Goal: Task Accomplishment & Management: Complete application form

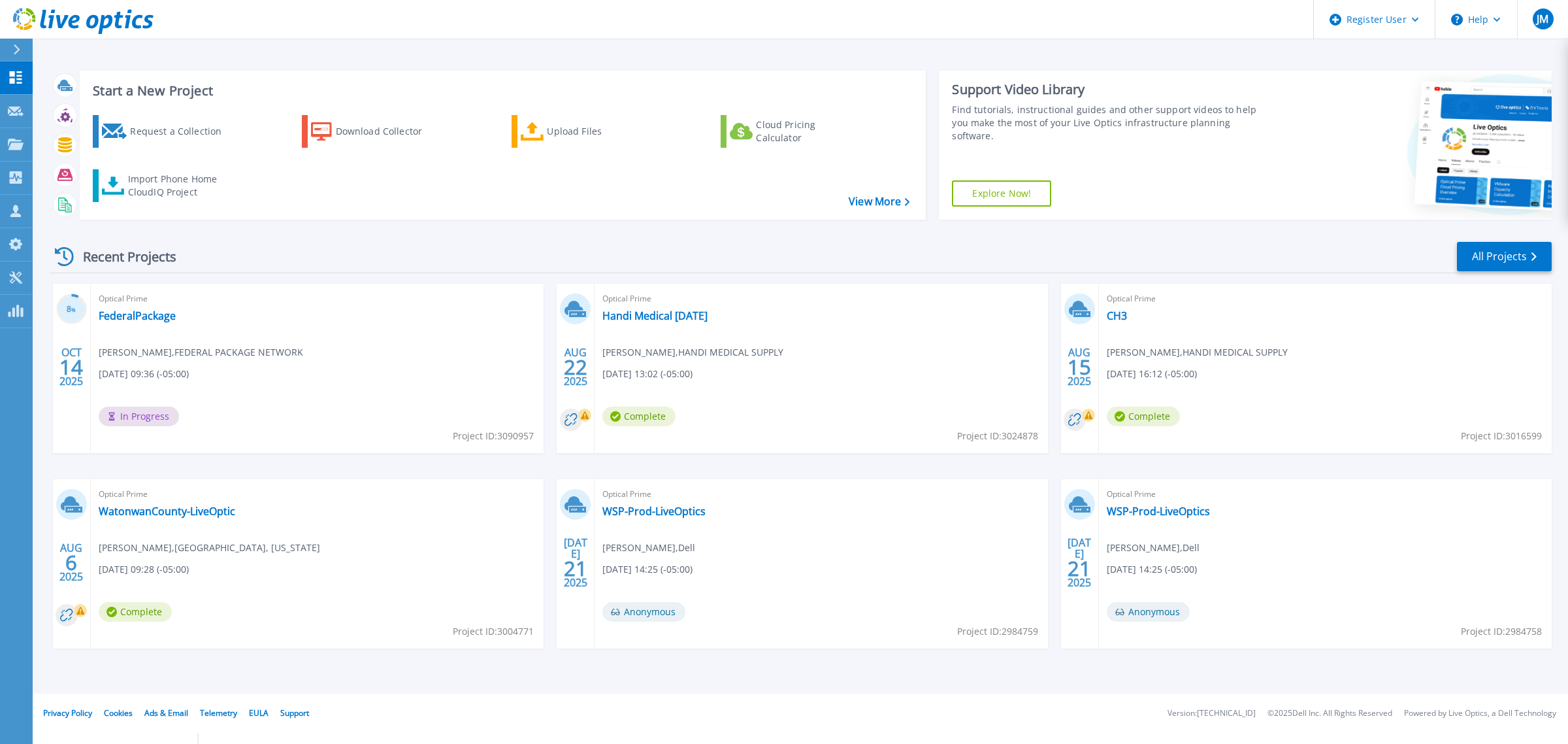
click at [26, 53] on div at bounding box center [22, 50] width 21 height 22
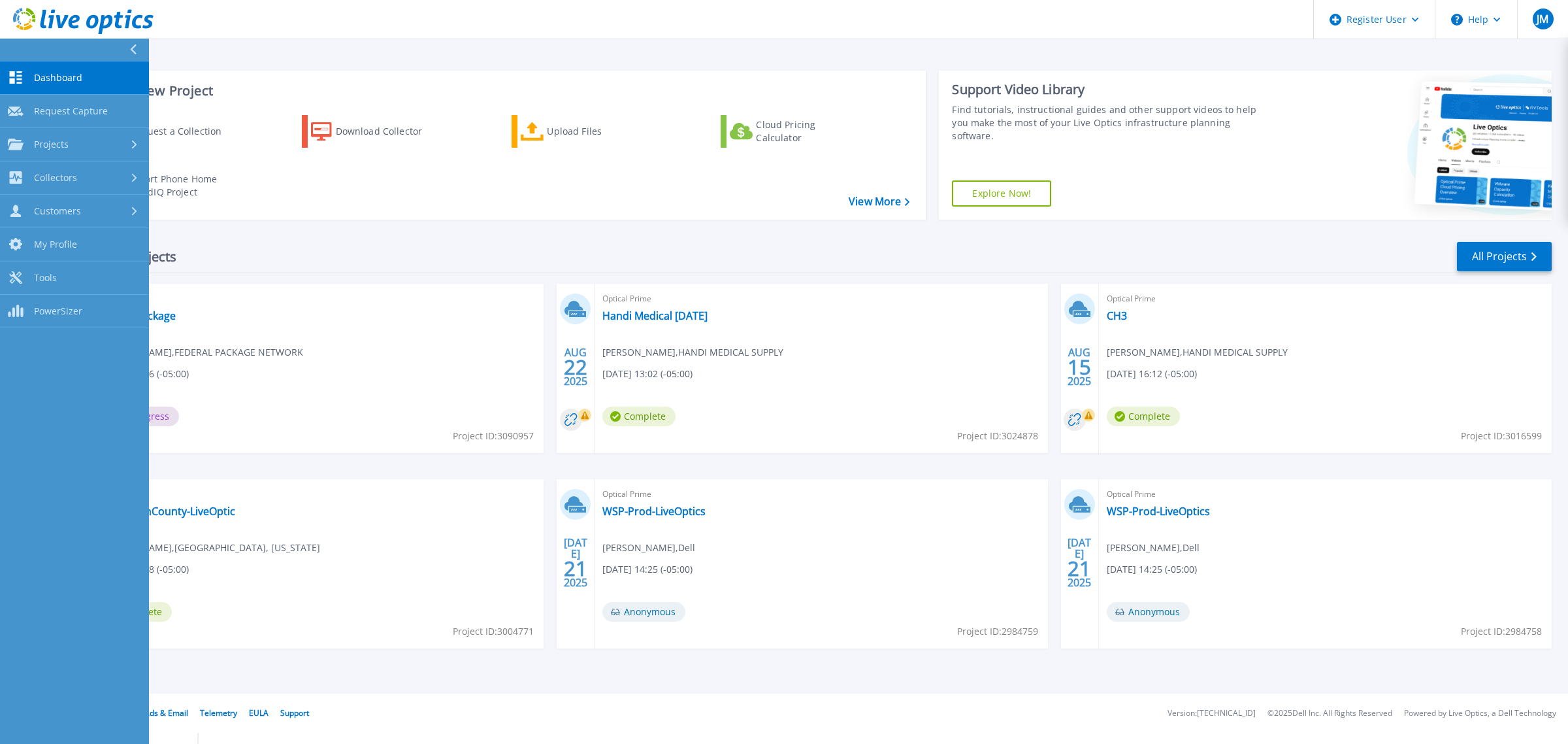
click at [138, 52] on div at bounding box center [138, 50] width 21 height 22
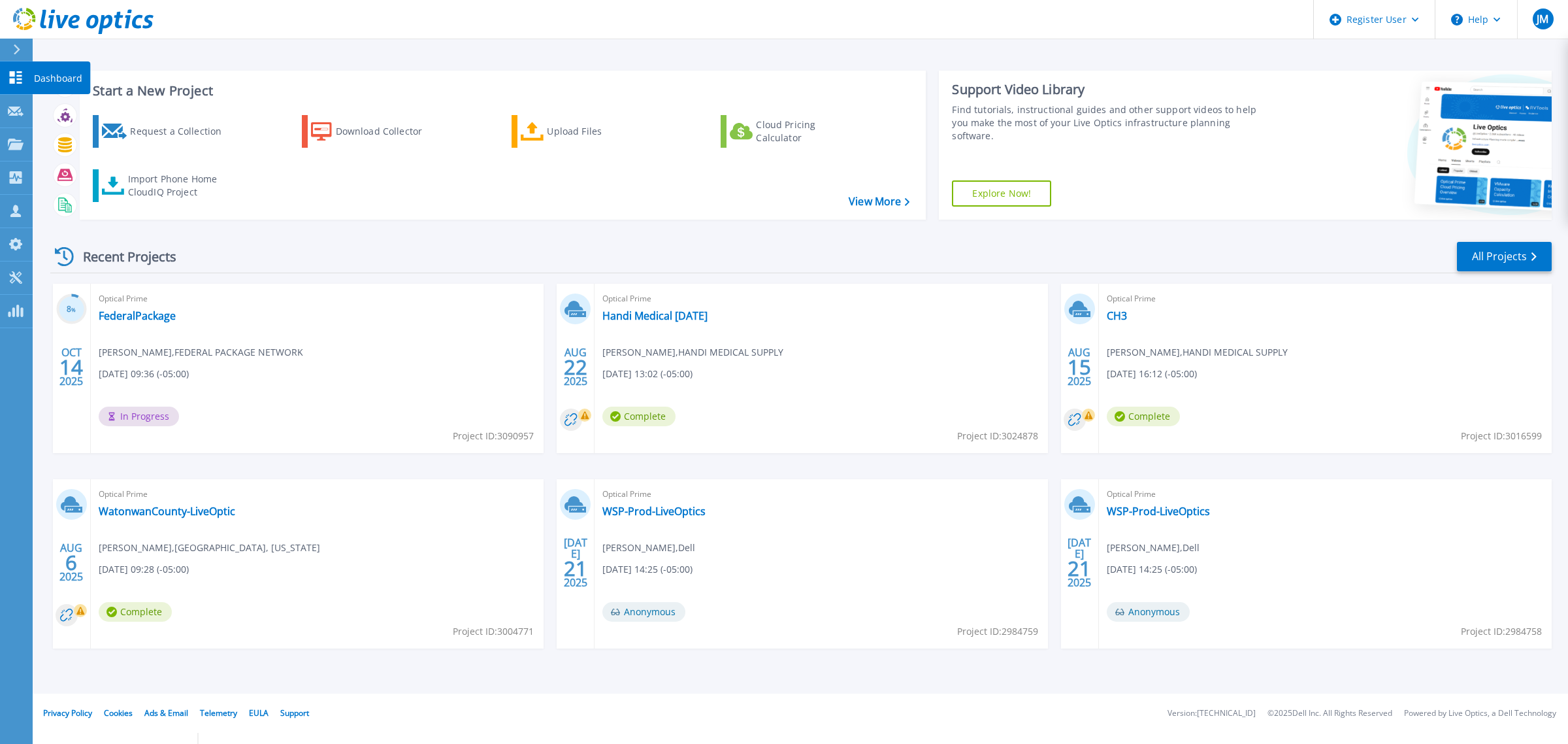
click at [25, 59] on div at bounding box center [22, 50] width 21 height 22
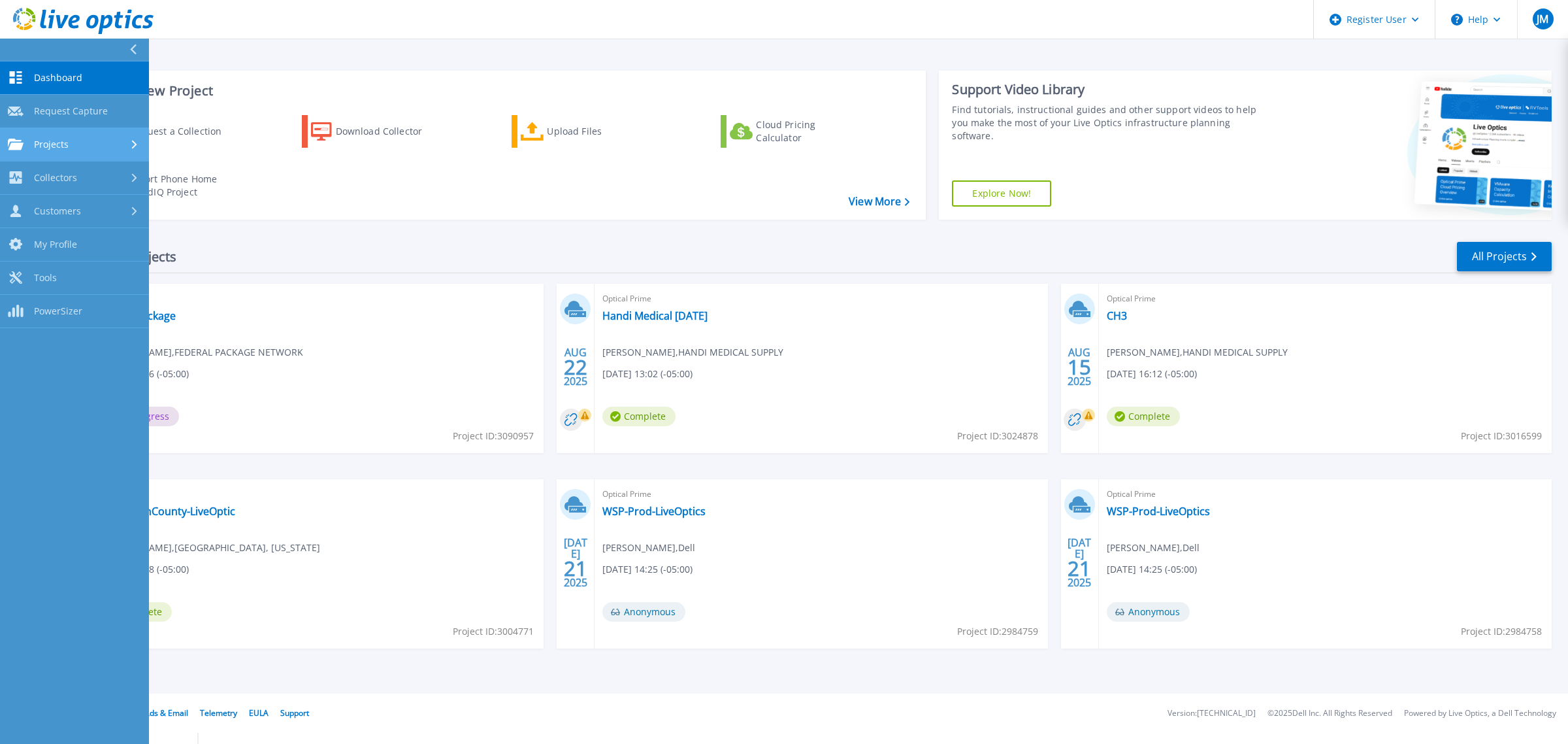
click at [59, 138] on span "Projects" at bounding box center [51, 144] width 35 height 12
click at [71, 172] on link "Search Projects" at bounding box center [74, 178] width 149 height 33
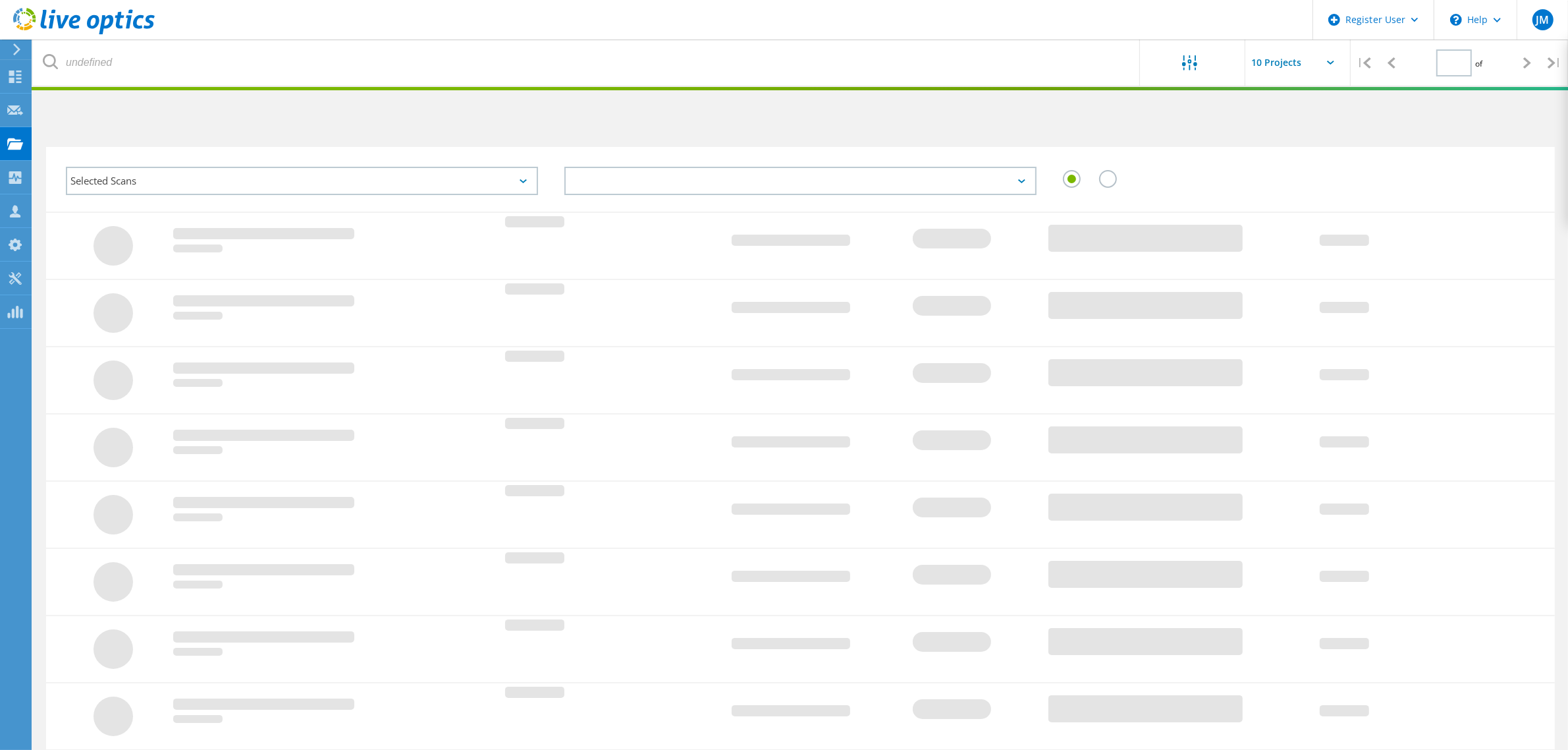
type input "1"
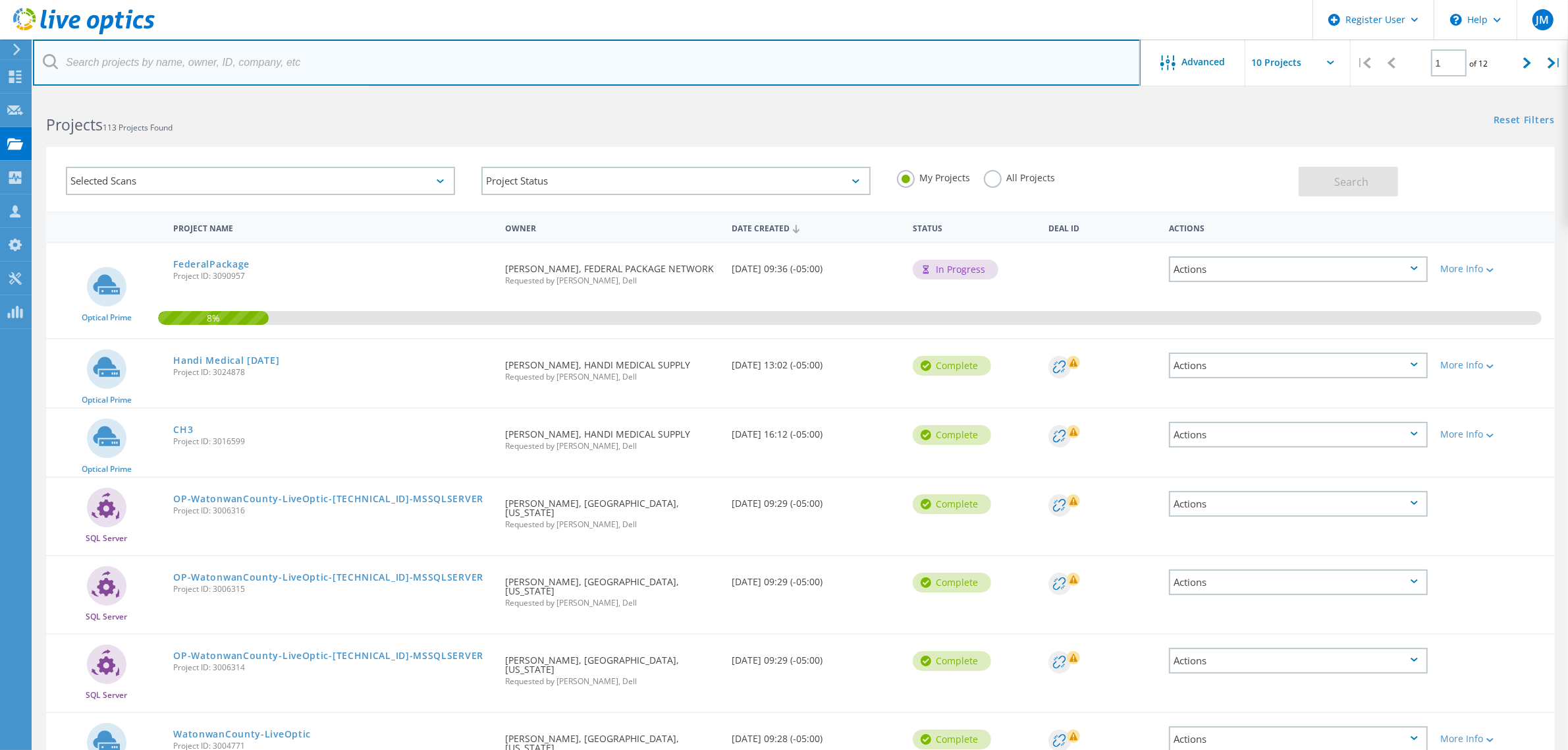
click at [697, 66] on input "text" at bounding box center [587, 63] width 1108 height 46
paste input "josh@fortunetransportation.com"
type input "josh@fortunetransportation.com"
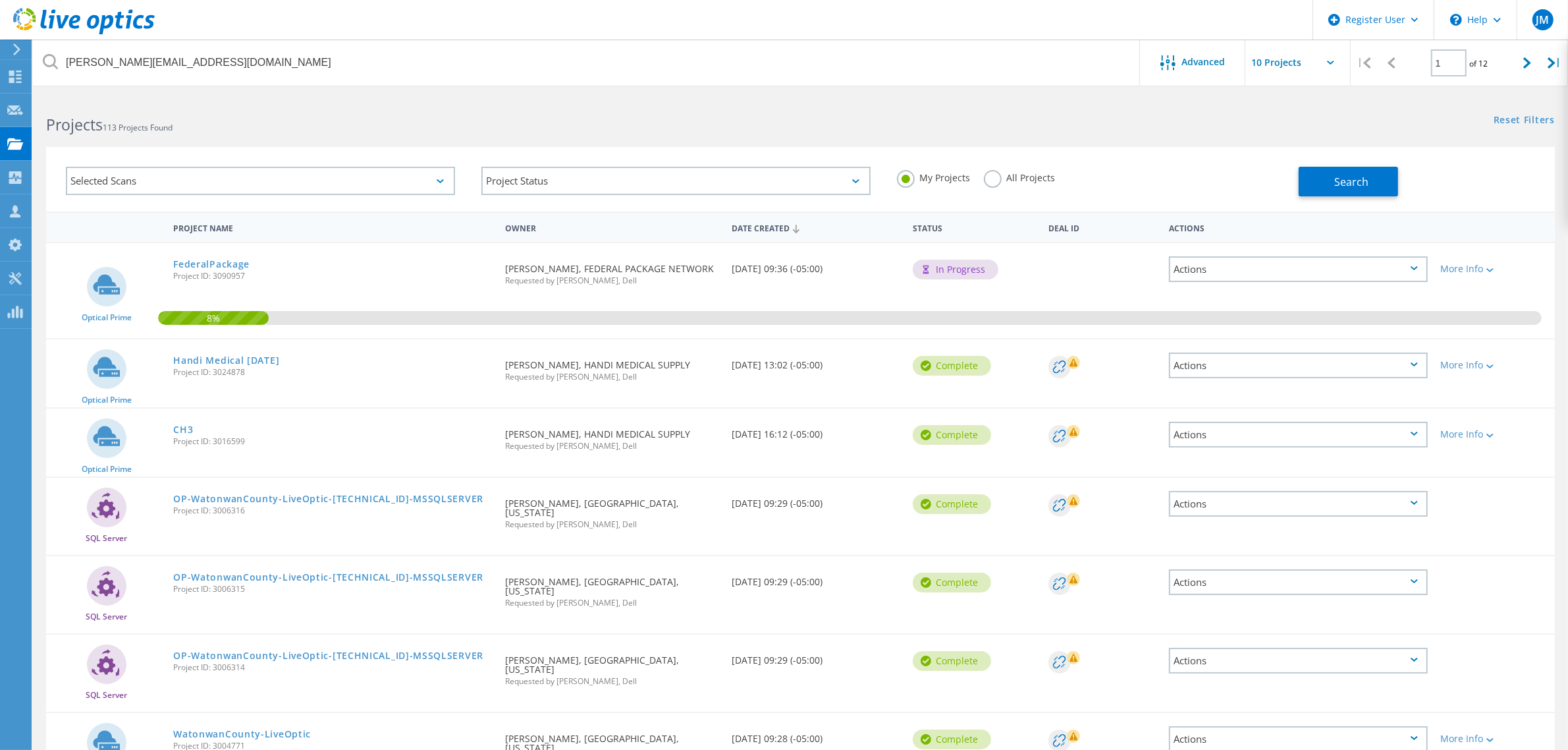
click at [1025, 166] on div "My Projects All Projects" at bounding box center [1092, 178] width 416 height 49
click at [1025, 176] on label "All Projects" at bounding box center [1020, 176] width 72 height 13
click at [0, 0] on input "All Projects" at bounding box center [0, 0] width 0 height 0
click at [1345, 172] on button "Search" at bounding box center [1348, 181] width 100 height 30
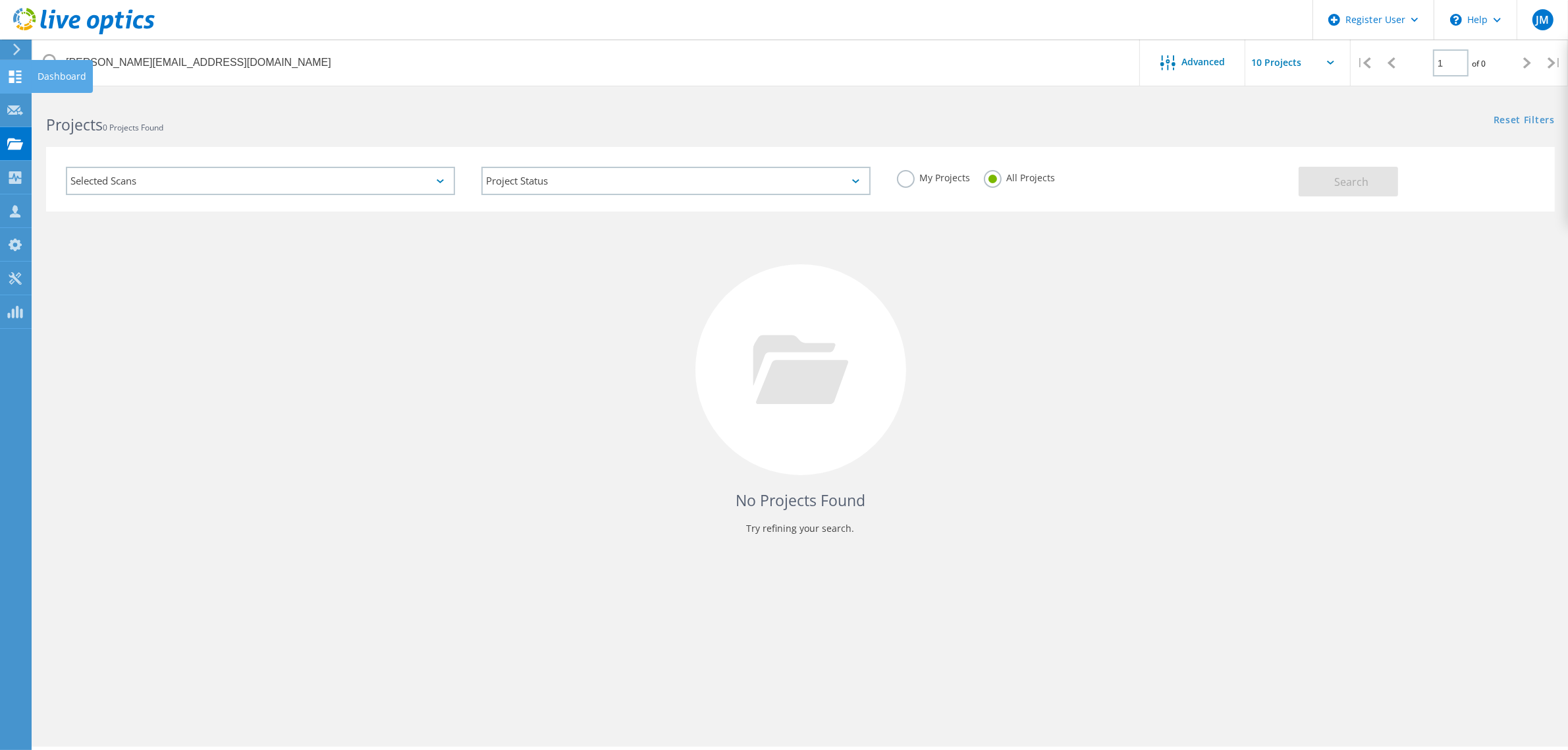
click at [15, 73] on icon at bounding box center [15, 76] width 16 height 13
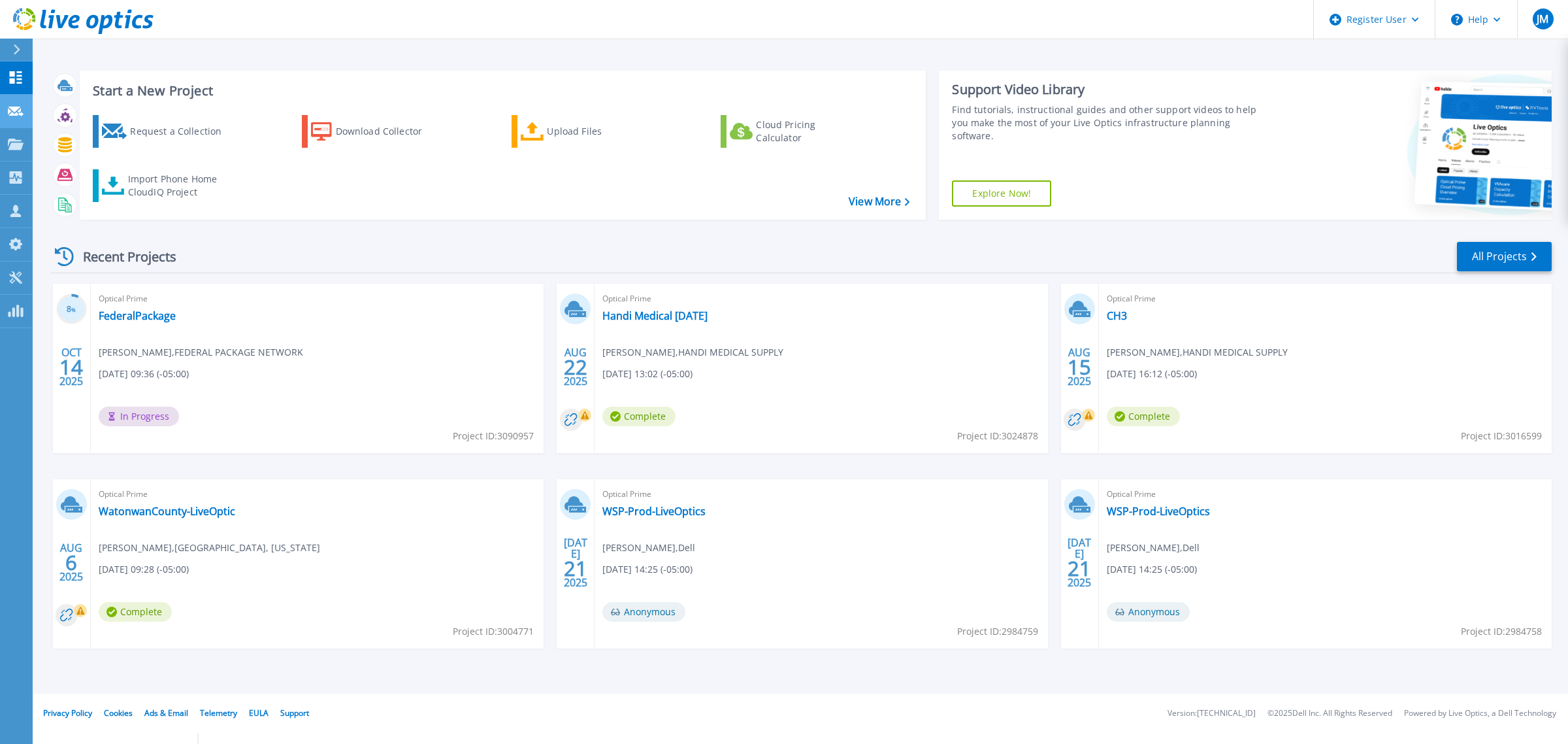
drag, startPoint x: 0, startPoint y: 0, endPoint x: 17, endPoint y: 106, distance: 107.4
click at [17, 106] on icon at bounding box center [16, 111] width 16 height 10
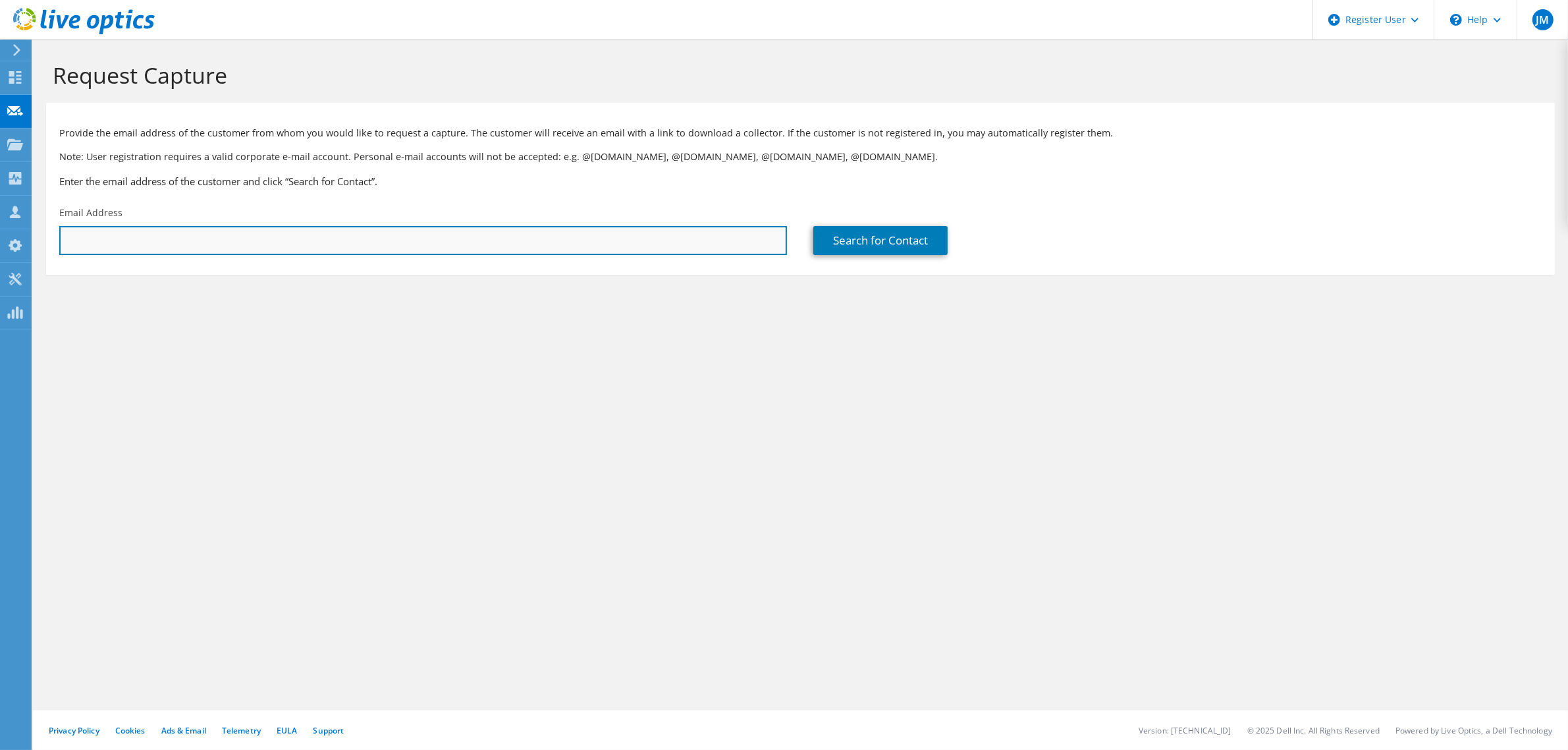
click at [287, 234] on input "text" at bounding box center [423, 241] width 728 height 29
paste input "josh@fortunetransportation.com"
type input "josh@fortunetransportation.com"
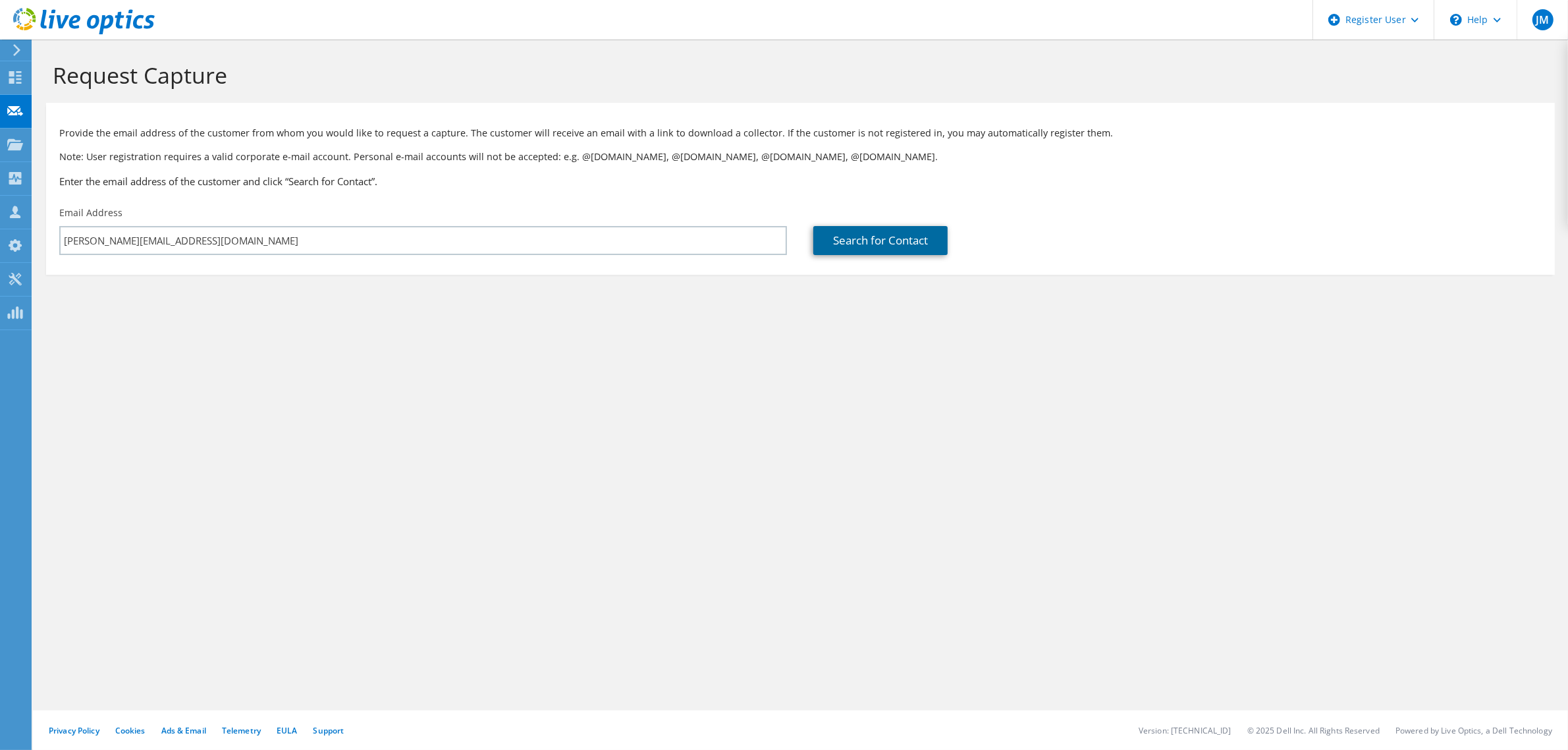
click at [907, 241] on link "Search for Contact" at bounding box center [880, 241] width 134 height 29
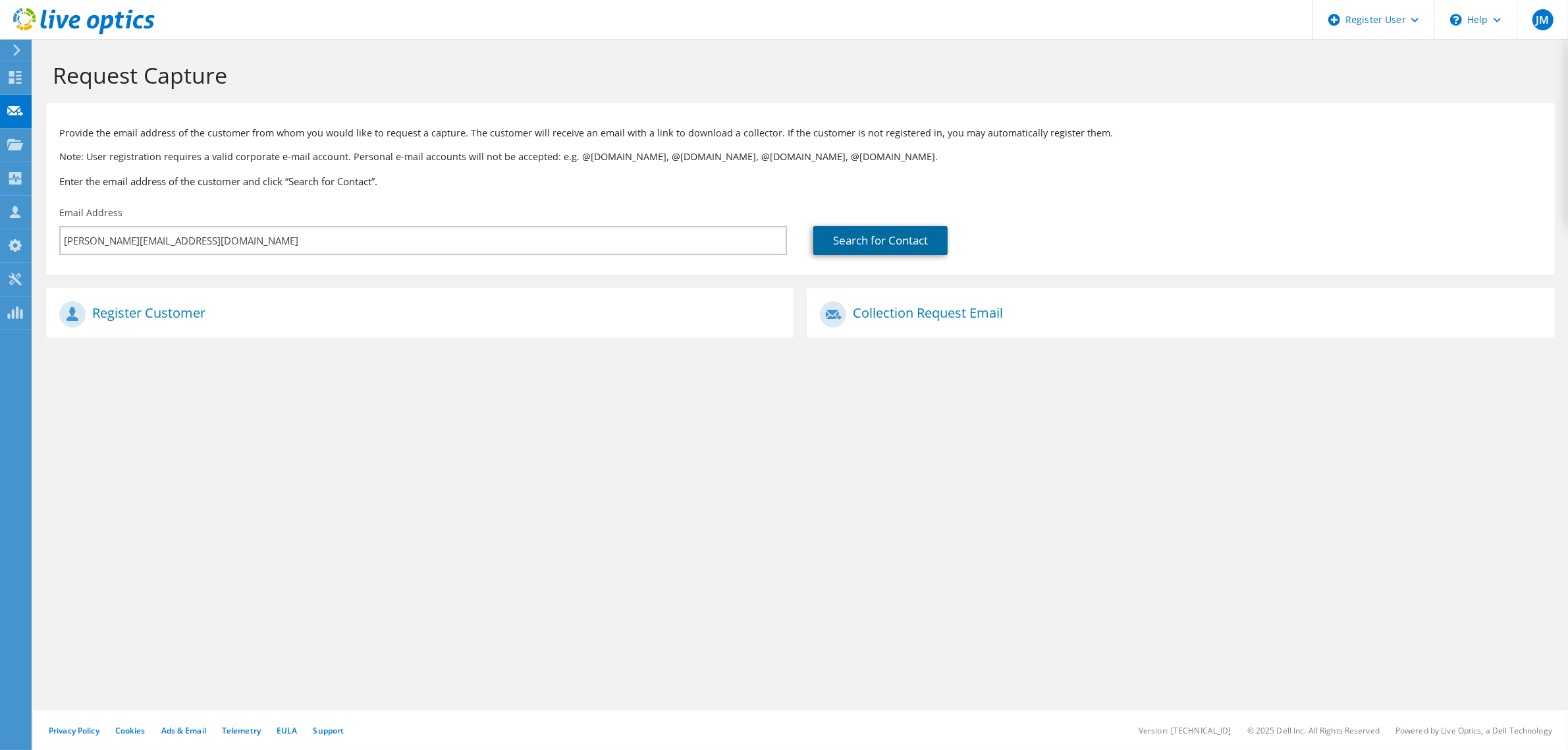
type input "FORTUNE TRANSPORTATION"
type input "Josh"
type input "duerksen"
type input "[GEOGRAPHIC_DATA]"
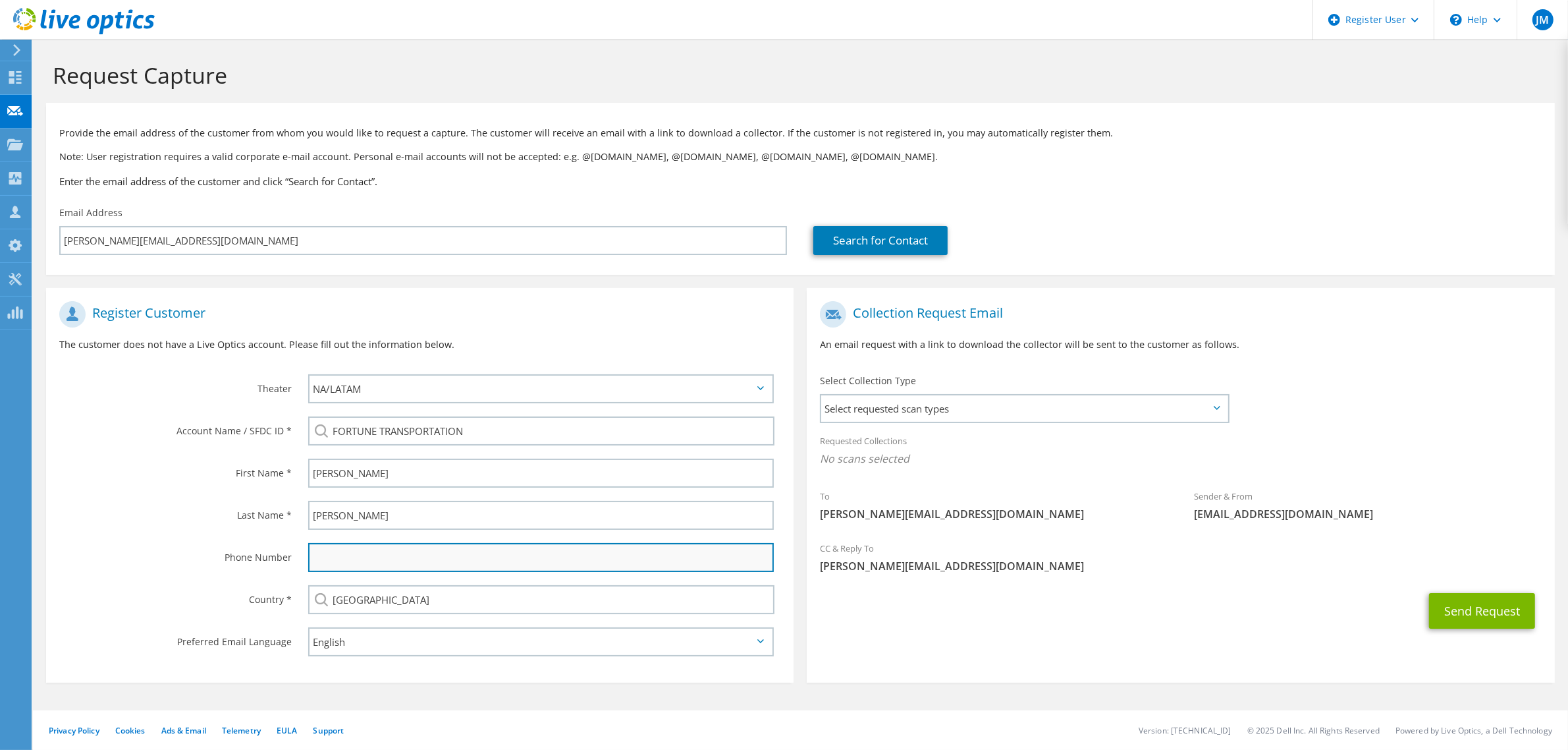
click at [432, 567] on input "text" at bounding box center [541, 557] width 466 height 29
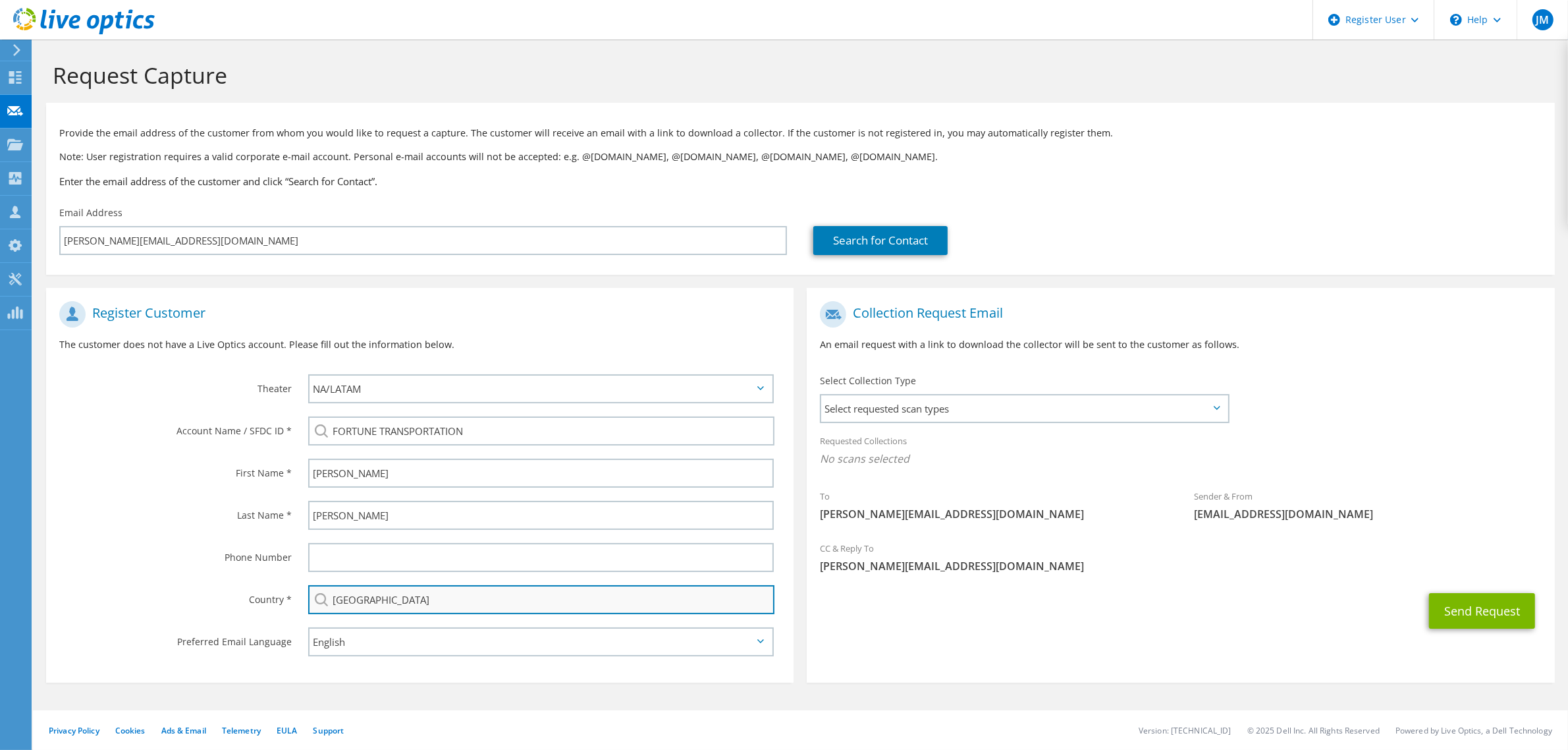
click at [425, 603] on input "[GEOGRAPHIC_DATA]" at bounding box center [541, 599] width 467 height 29
click at [211, 578] on div "Country *" at bounding box center [171, 599] width 249 height 41
click at [1125, 411] on span "Select requested scan types" at bounding box center [1024, 408] width 406 height 26
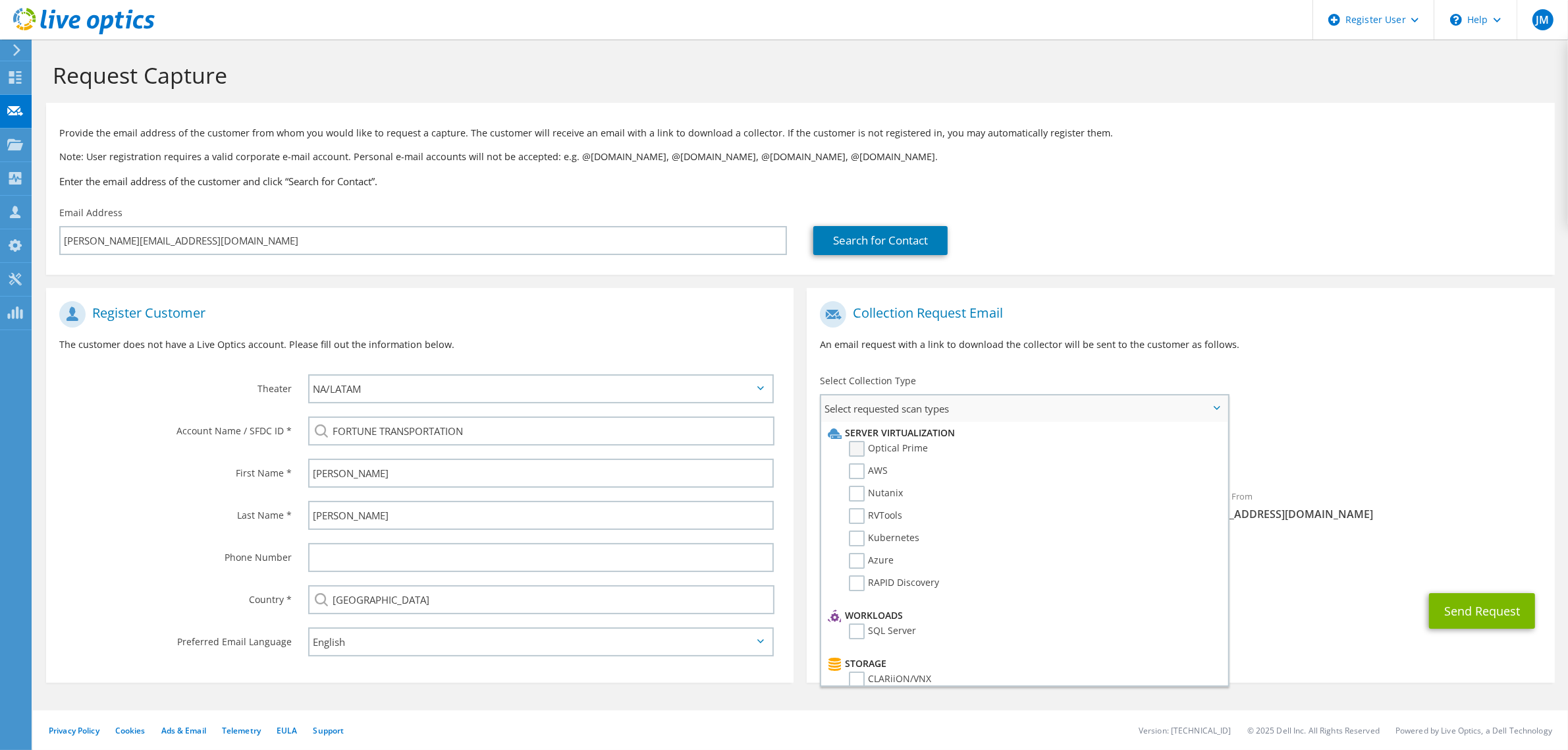
click at [877, 443] on label "Optical Prime" at bounding box center [889, 448] width 79 height 16
click at [0, 0] on input "Optical Prime" at bounding box center [0, 0] width 0 height 0
click at [1491, 603] on button "Send Request" at bounding box center [1483, 614] width 106 height 35
